Goal: Task Accomplishment & Management: Use online tool/utility

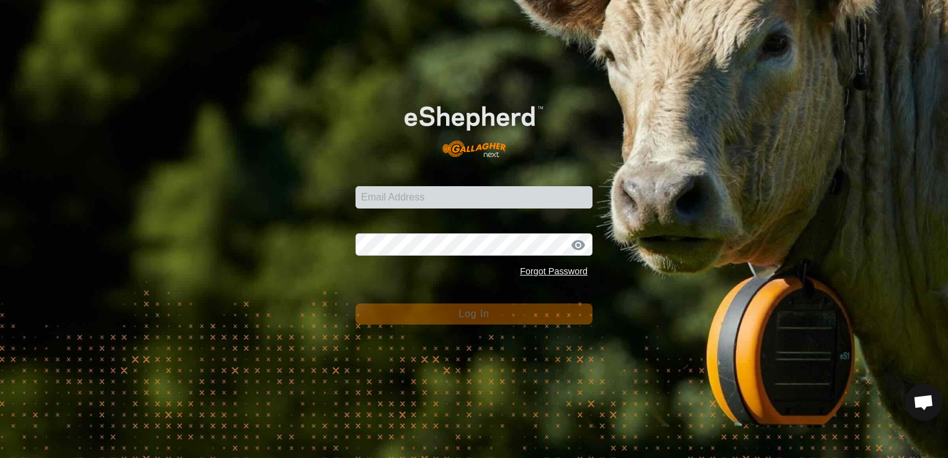
type input "[EMAIL_ADDRESS][DOMAIN_NAME]"
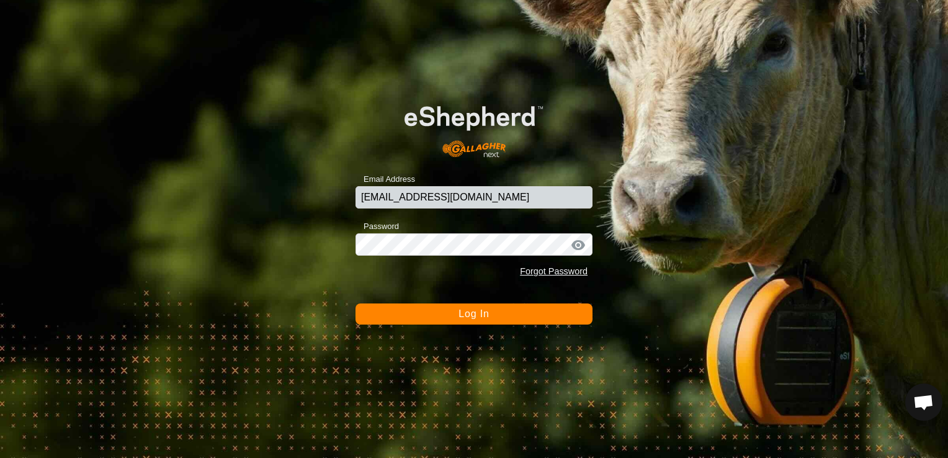
click at [580, 244] on div at bounding box center [578, 245] width 19 height 12
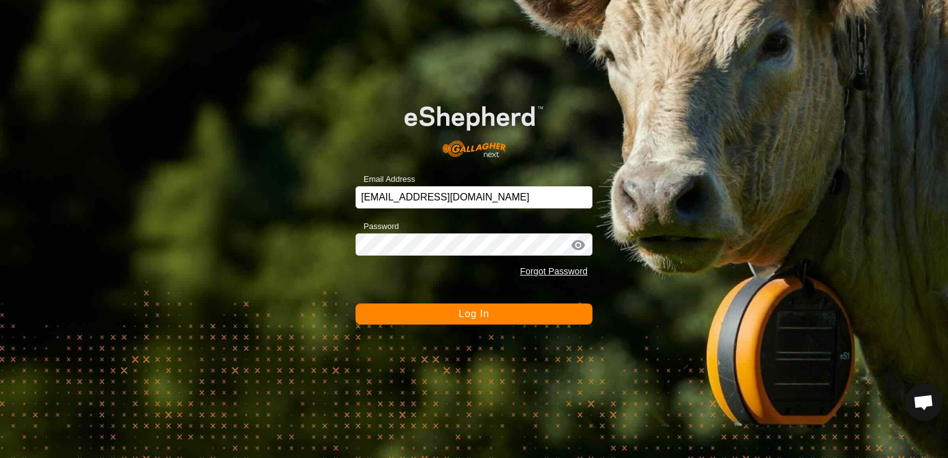
click at [577, 244] on div at bounding box center [578, 245] width 19 height 12
click at [483, 312] on span "Log In" at bounding box center [473, 313] width 30 height 11
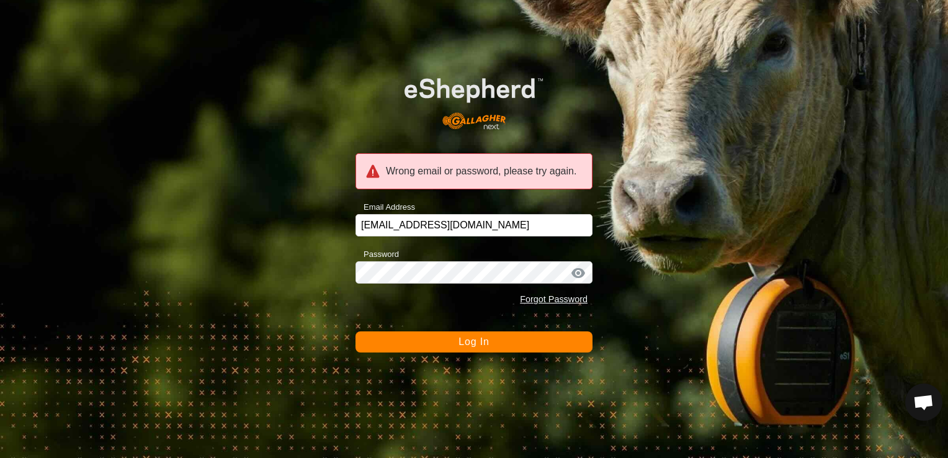
click at [469, 346] on span "Log In" at bounding box center [473, 341] width 30 height 11
click at [473, 347] on button "Log In" at bounding box center [473, 341] width 237 height 21
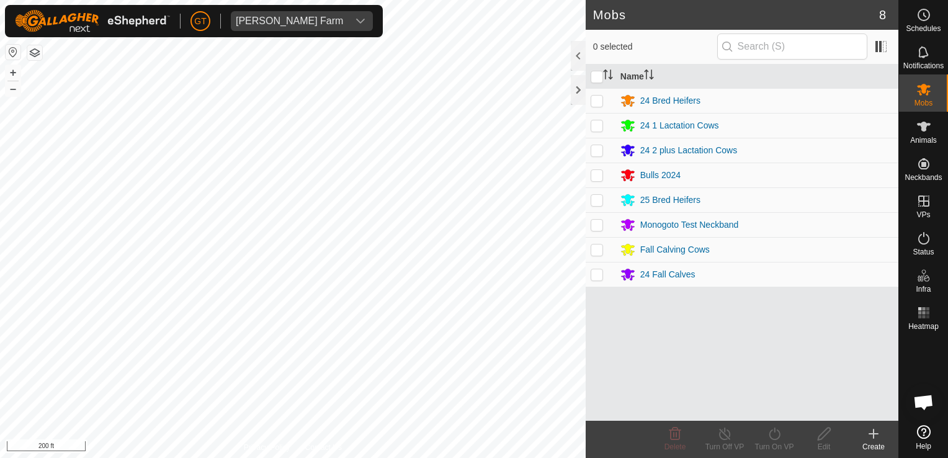
click at [600, 244] on p-checkbox at bounding box center [596, 249] width 12 height 10
checkbox input "true"
click at [775, 438] on icon at bounding box center [775, 433] width 16 height 15
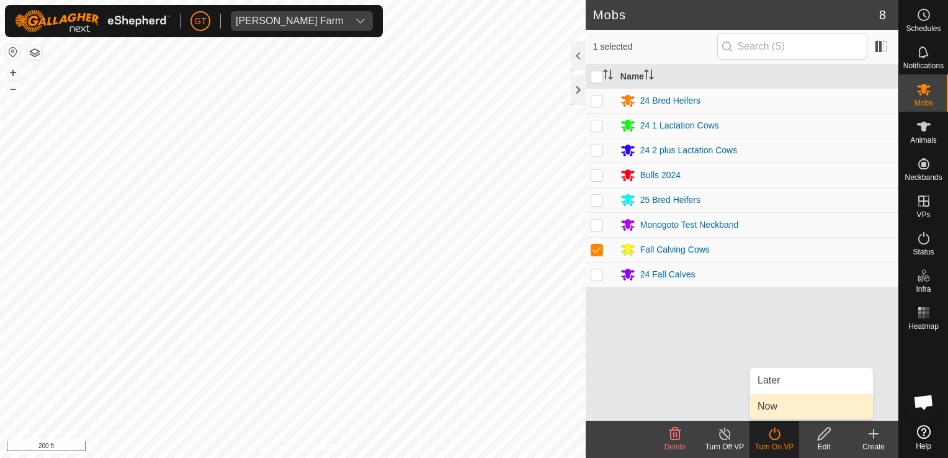
click at [779, 406] on link "Now" at bounding box center [811, 406] width 123 height 25
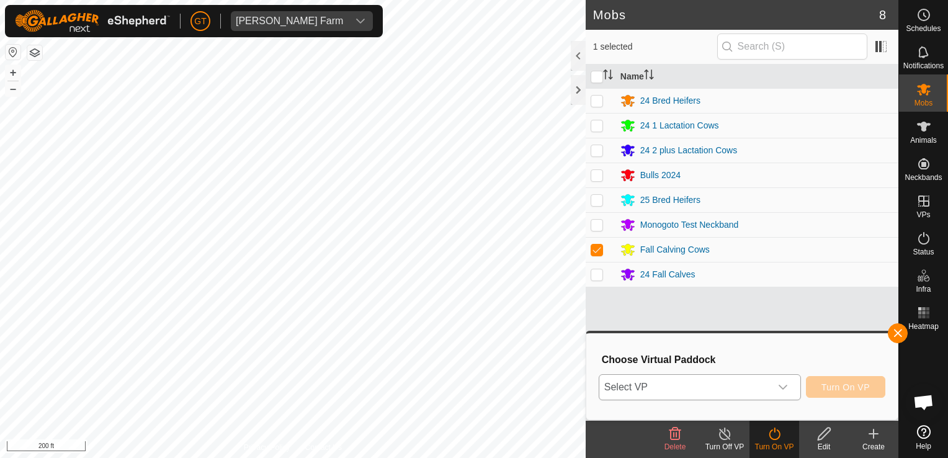
click at [786, 388] on icon "dropdown trigger" at bounding box center [782, 387] width 9 height 5
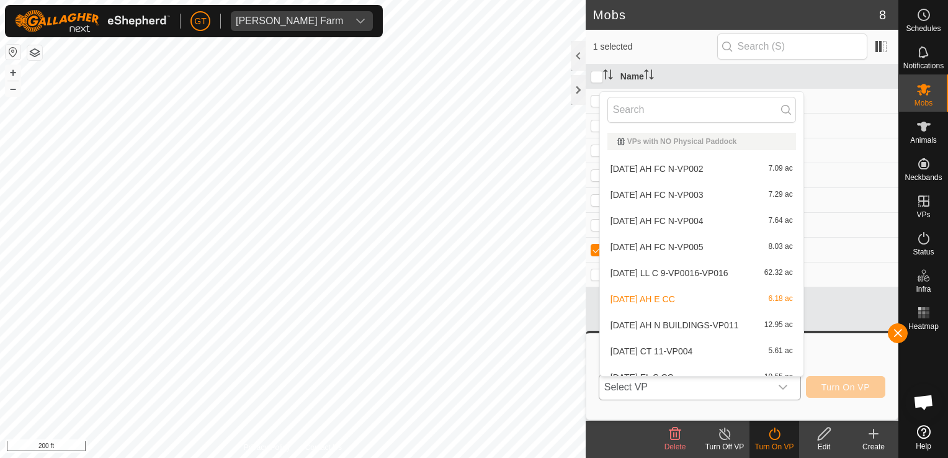
scroll to position [14, 0]
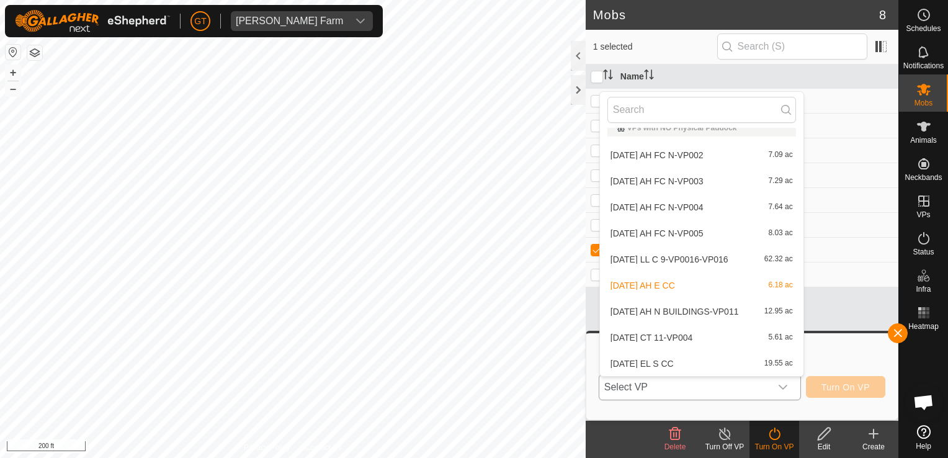
click at [723, 284] on li "[DATE] AH E CC 6.18 ac" at bounding box center [701, 285] width 203 height 25
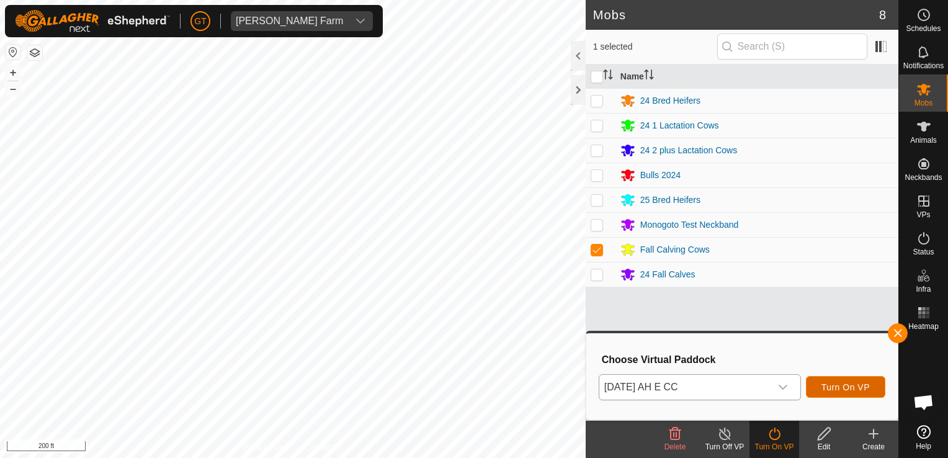
click at [847, 382] on span "Turn On VP" at bounding box center [845, 387] width 48 height 10
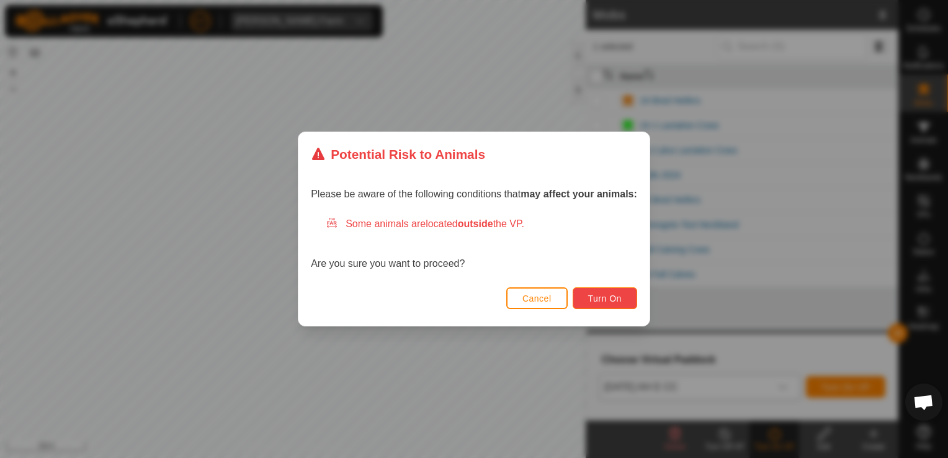
click at [627, 299] on button "Turn On" at bounding box center [604, 298] width 64 height 22
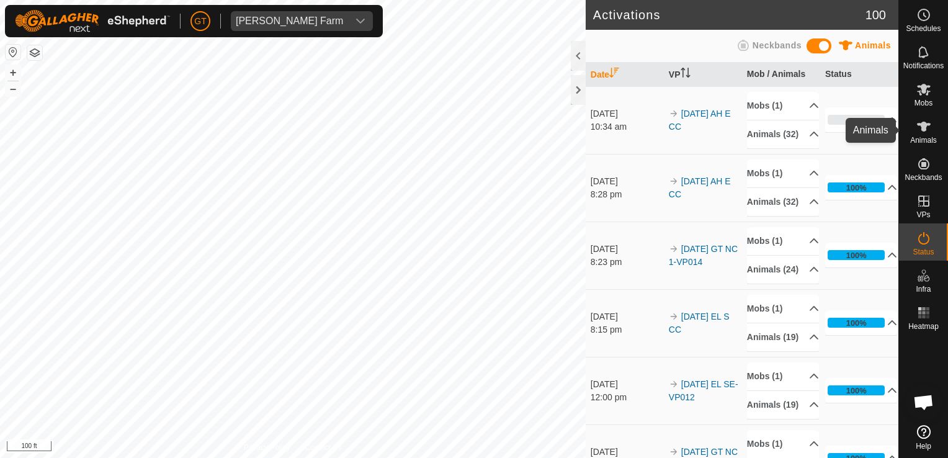
click at [920, 120] on icon at bounding box center [923, 126] width 15 height 15
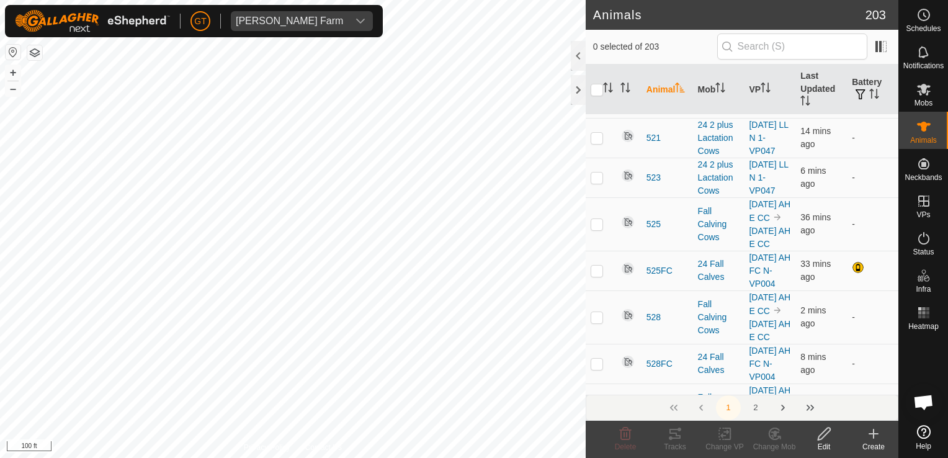
scroll to position [1737, 0]
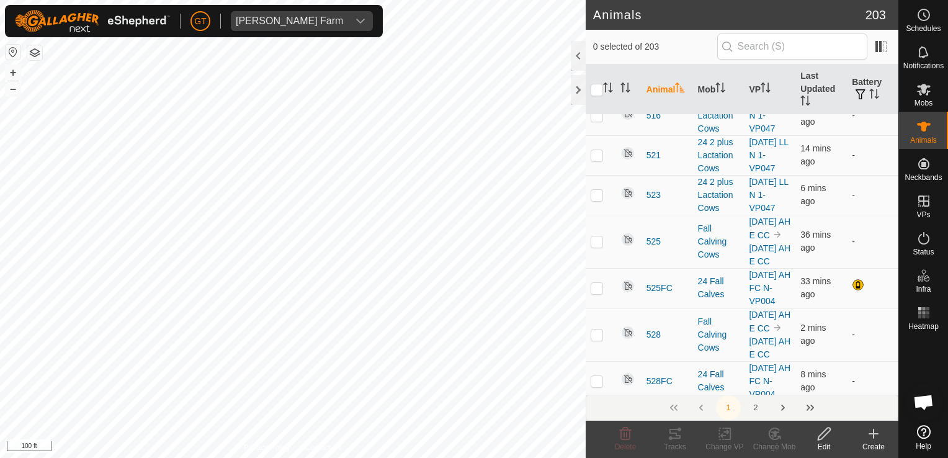
click at [594, 74] on p-checkbox at bounding box center [596, 69] width 12 height 10
click at [602, 74] on p-checkbox at bounding box center [596, 69] width 12 height 10
checkbox input "false"
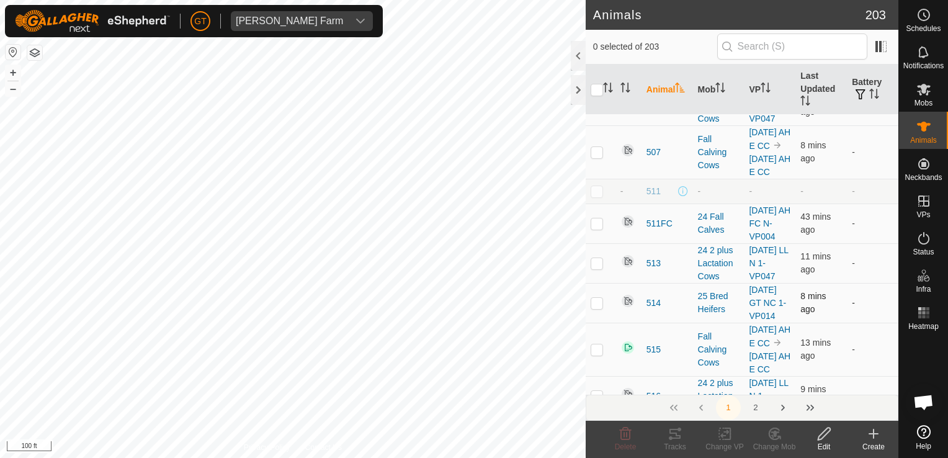
scroll to position [1240, 0]
